Goal: Task Accomplishment & Management: Use online tool/utility

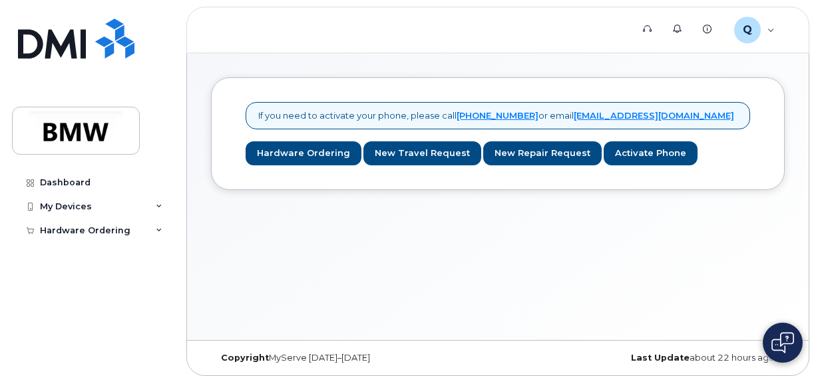
click at [112, 302] on div "Dashboard My Devices Add Device Hardware Ordering My Orders New Order" at bounding box center [94, 262] width 164 height 185
click at [150, 200] on div "My Devices" at bounding box center [92, 206] width 161 height 24
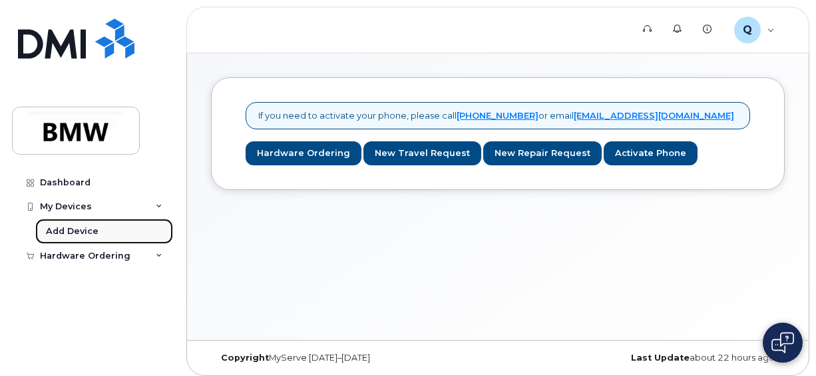
click at [127, 225] on link "Add Device" at bounding box center [104, 230] width 138 height 25
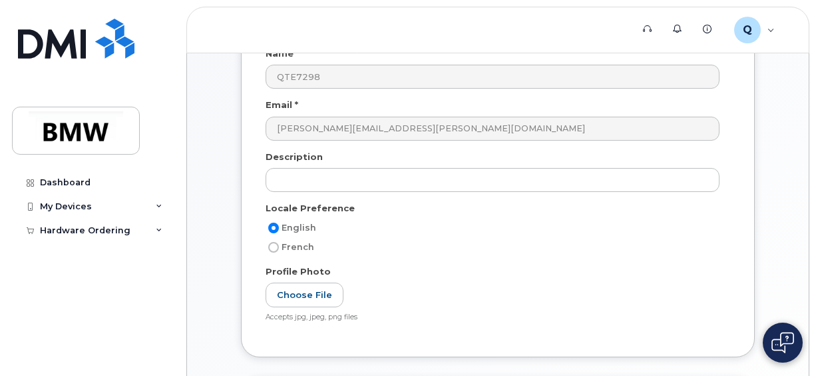
scroll to position [142, 0]
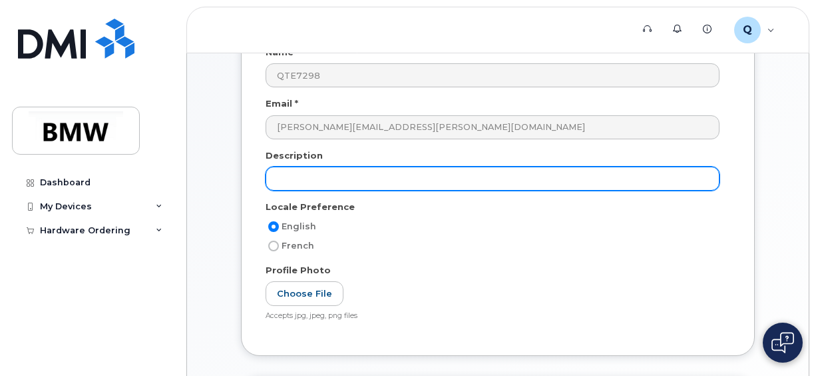
click at [327, 170] on input "text" at bounding box center [493, 178] width 454 height 24
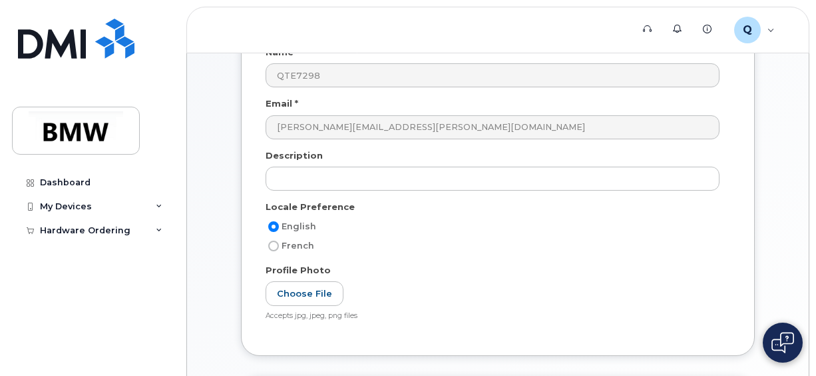
click at [799, 157] on div "My Account User Account Name * QTE7298 Email * philip.haase@bmwmc.com Descripti…" at bounding box center [498, 229] width 622 height 637
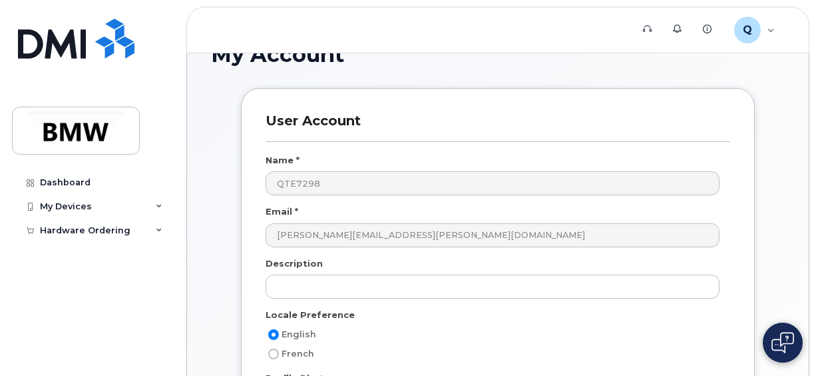
scroll to position [26, 0]
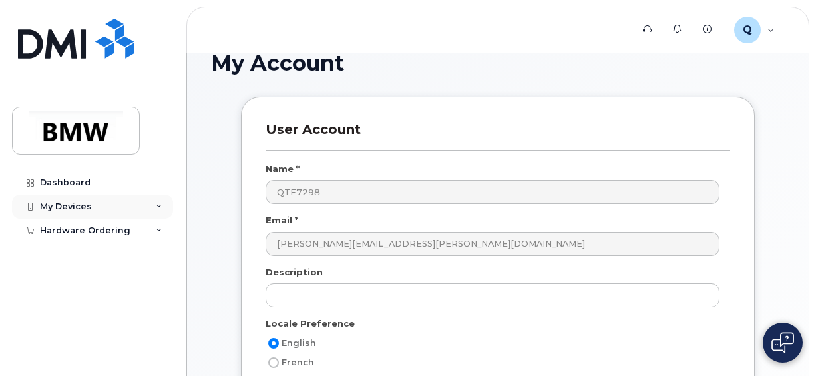
click at [136, 203] on div "My Devices" at bounding box center [92, 206] width 161 height 24
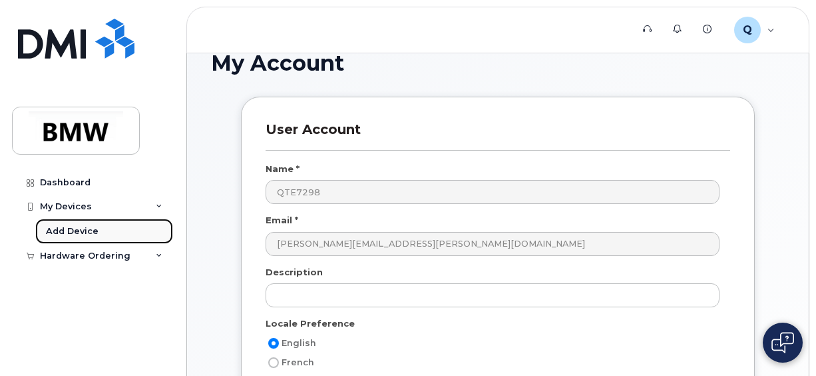
click at [95, 228] on div "Add Device" at bounding box center [72, 231] width 53 height 12
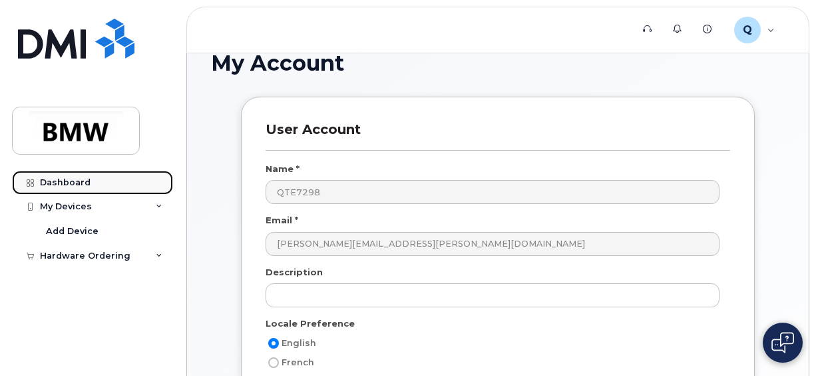
click at [103, 182] on link "Dashboard" at bounding box center [92, 182] width 161 height 24
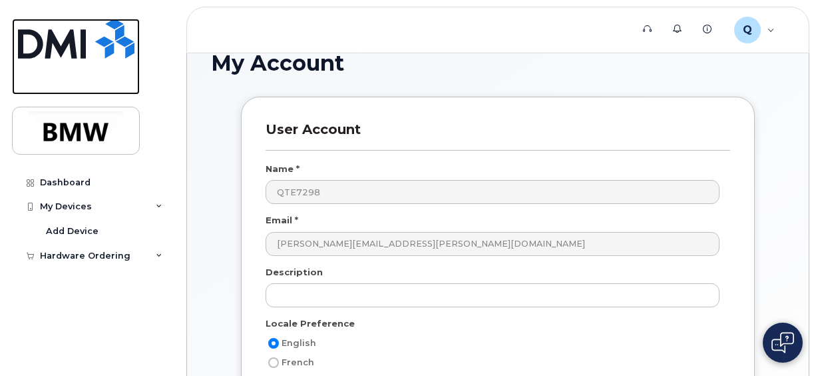
click at [89, 39] on img at bounding box center [76, 39] width 117 height 40
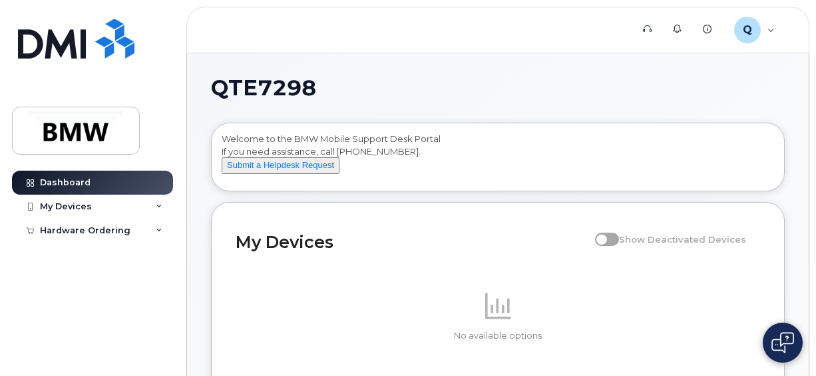
click at [609, 86] on h1 "QTE7298" at bounding box center [494, 87] width 567 height 21
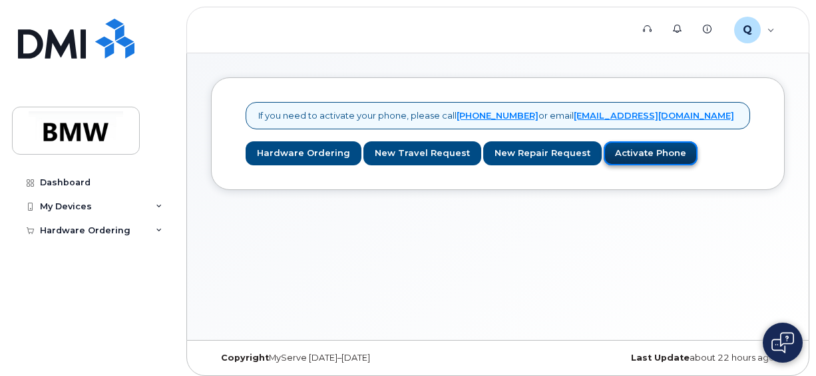
click at [622, 146] on link "Activate Phone" at bounding box center [651, 153] width 94 height 25
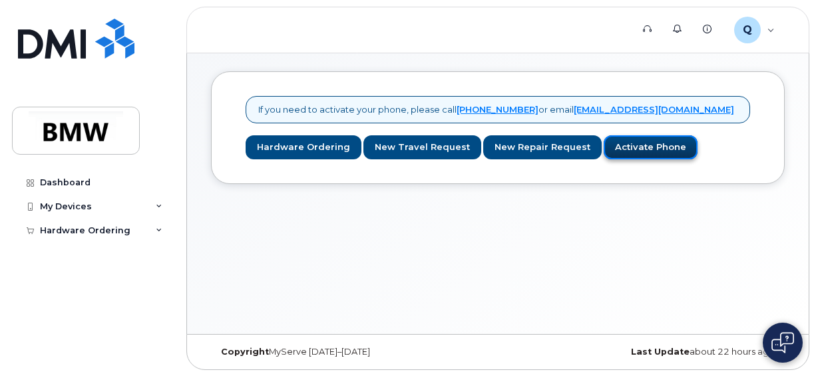
click at [635, 146] on link "Activate Phone" at bounding box center [651, 147] width 94 height 25
click at [645, 148] on link "Activate Phone" at bounding box center [651, 147] width 94 height 25
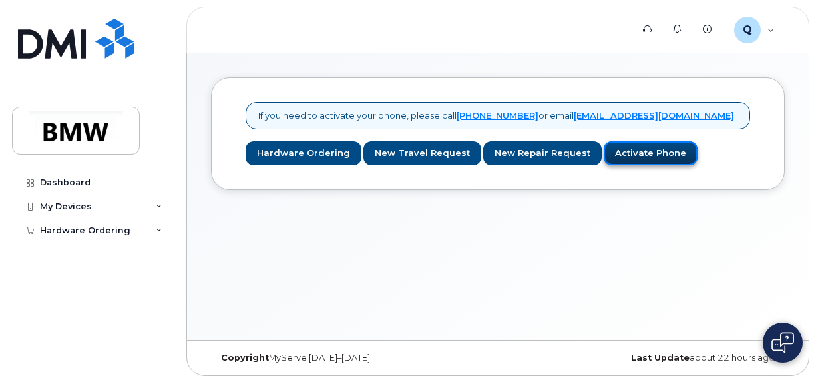
click at [632, 157] on link "Activate Phone" at bounding box center [651, 153] width 94 height 25
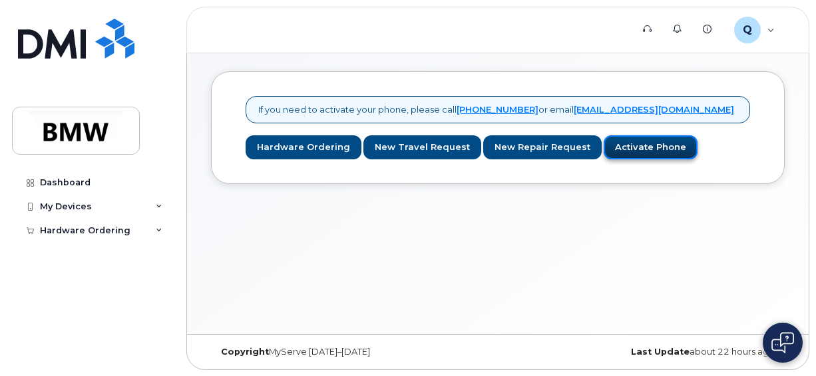
click at [633, 139] on link "Activate Phone" at bounding box center [651, 147] width 94 height 25
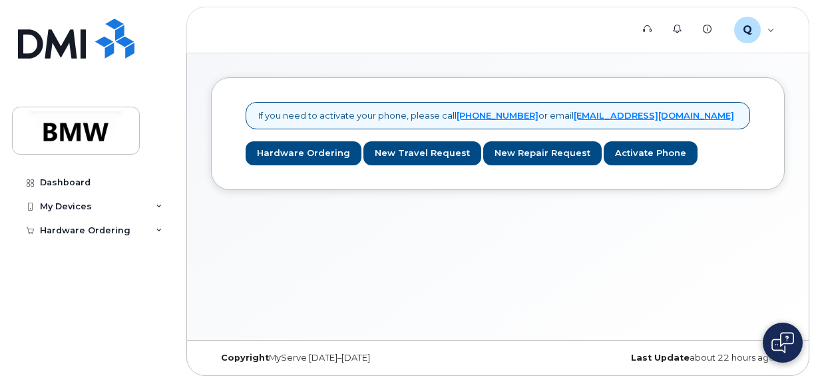
scroll to position [6, 0]
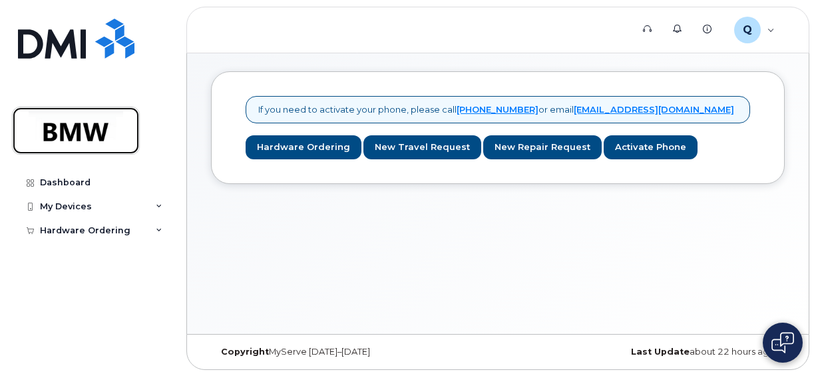
click at [105, 132] on img at bounding box center [76, 130] width 103 height 39
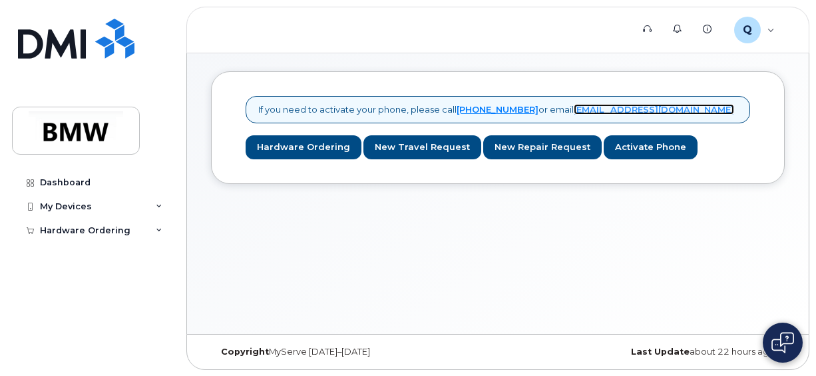
click at [637, 105] on link "[EMAIL_ADDRESS][DOMAIN_NAME]" at bounding box center [654, 109] width 160 height 11
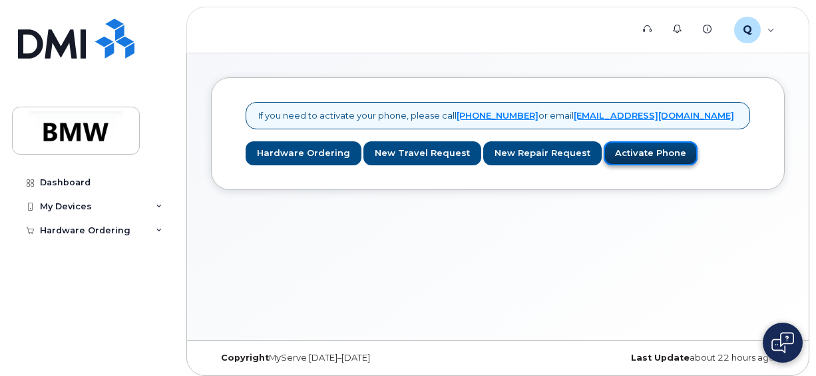
click at [653, 152] on link "Activate Phone" at bounding box center [651, 153] width 94 height 25
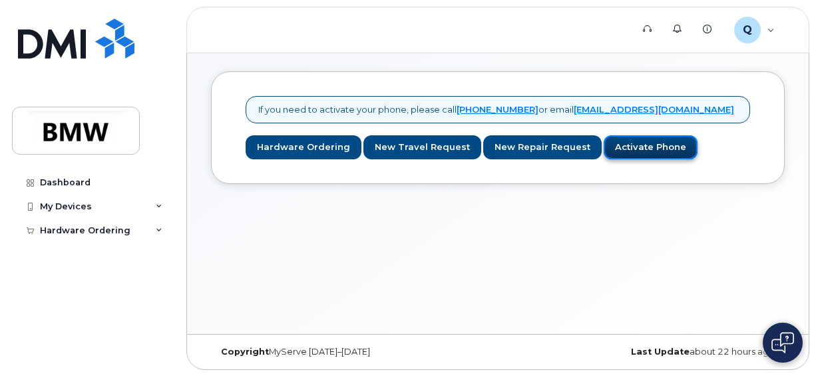
click at [621, 142] on link "Activate Phone" at bounding box center [651, 147] width 94 height 25
click at [768, 29] on div "Q QTE7298 Employee" at bounding box center [754, 30] width 59 height 27
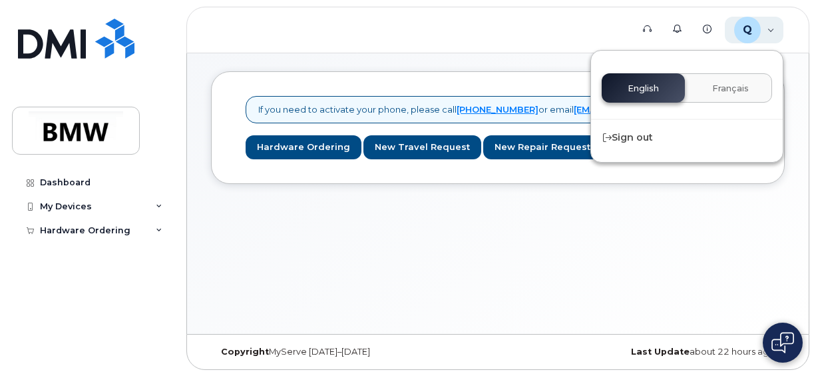
click at [768, 29] on div "Q QTE7298 Employee" at bounding box center [754, 30] width 59 height 27
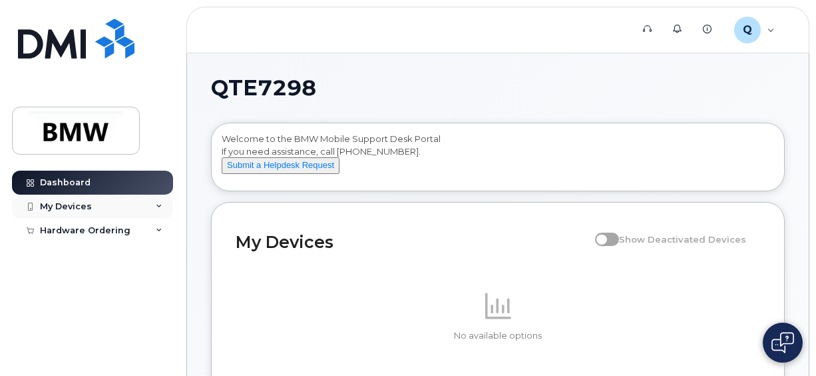
click at [148, 202] on div "My Devices" at bounding box center [92, 206] width 161 height 24
click at [136, 249] on div "Hardware Ordering" at bounding box center [92, 256] width 161 height 24
